Goal: Task Accomplishment & Management: Use online tool/utility

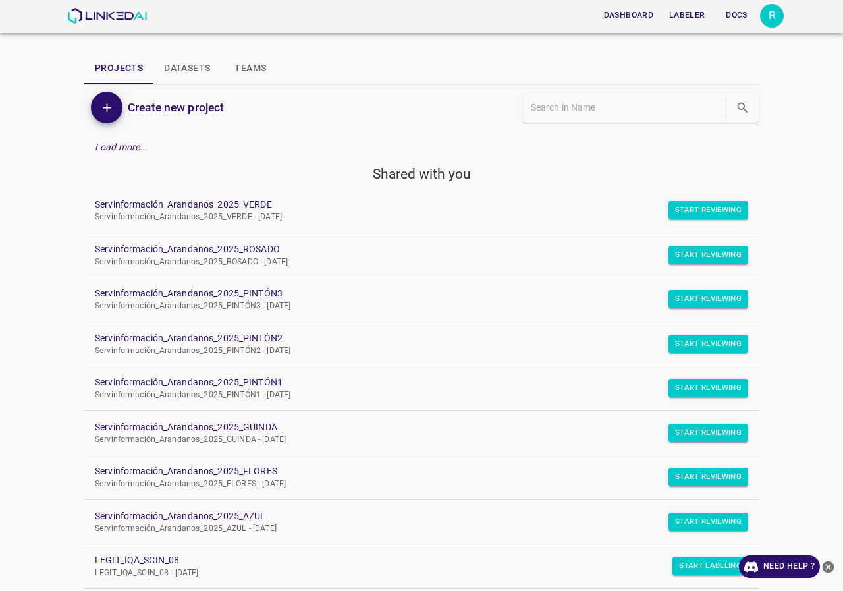
click at [762, 16] on div "R" at bounding box center [772, 16] width 24 height 24
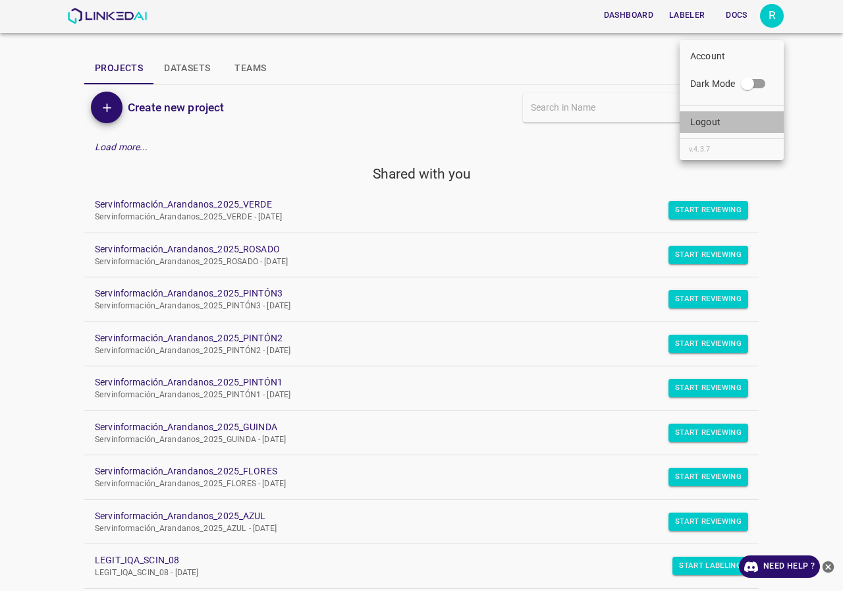
click at [703, 112] on li "Logout" at bounding box center [732, 122] width 104 height 22
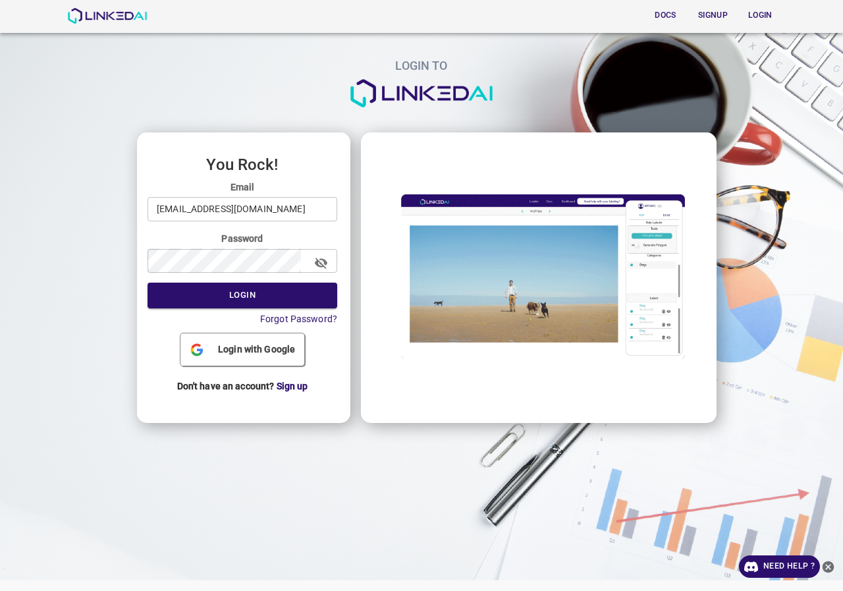
click at [267, 200] on input "rosanavega2021@gmail.com" at bounding box center [242, 209] width 190 height 24
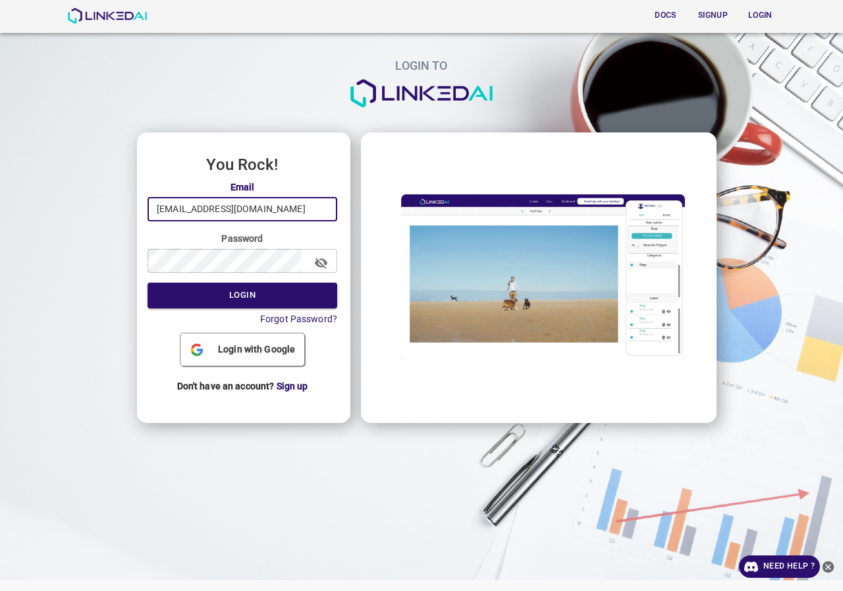
type input "admin@linkedai.co"
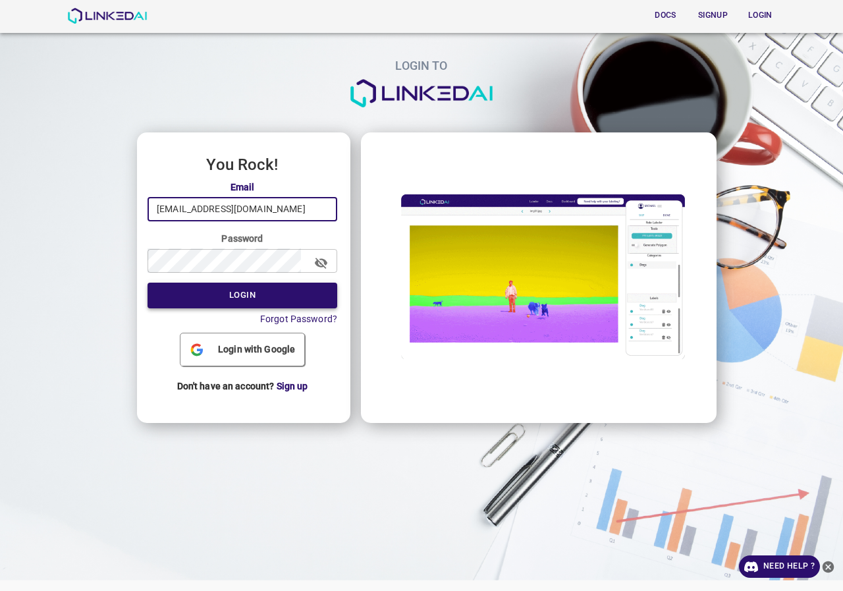
click at [263, 301] on button "Login" at bounding box center [242, 295] width 190 height 26
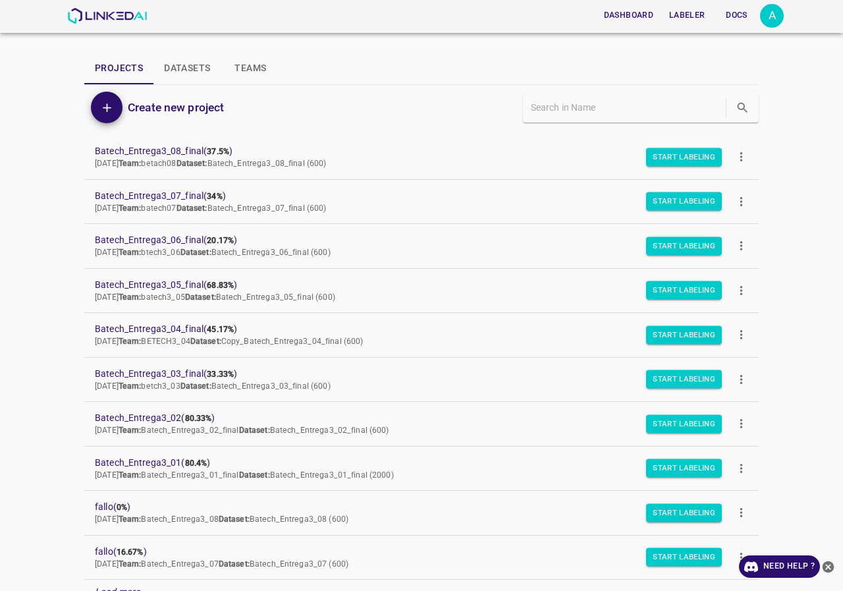
scroll to position [66, 0]
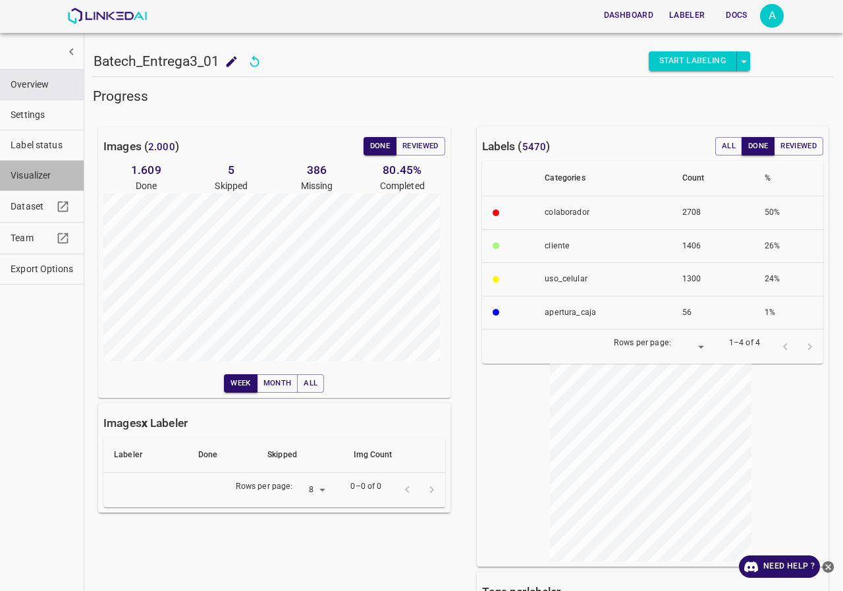
click at [49, 174] on span "Visualizer" at bounding box center [42, 176] width 63 height 14
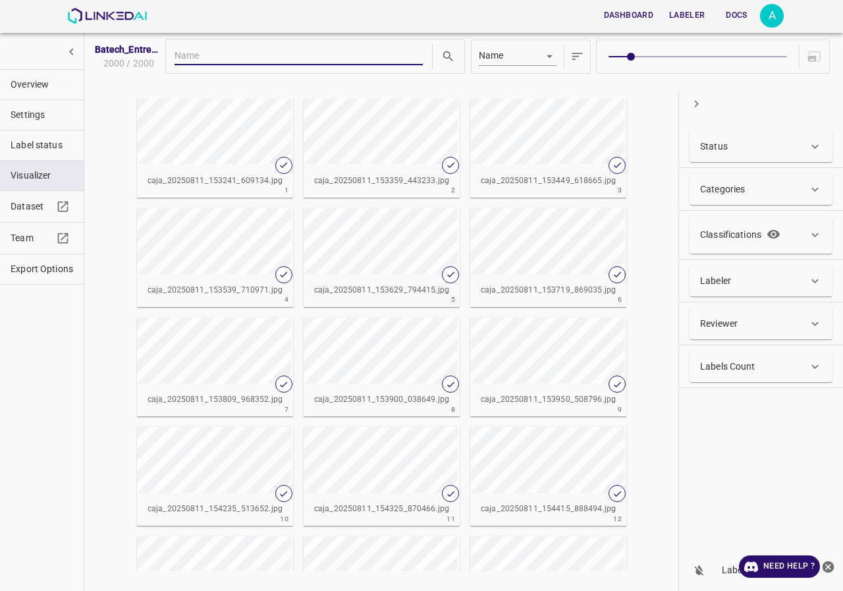
click at [757, 53] on span at bounding box center [697, 56] width 178 height 18
type input "8"
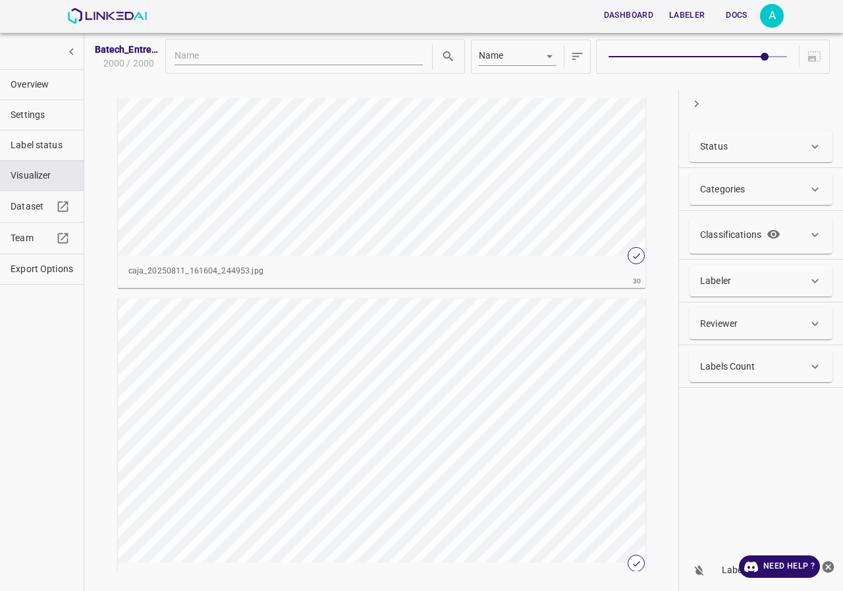
scroll to position [9087, 0]
